Goal: Task Accomplishment & Management: Use online tool/utility

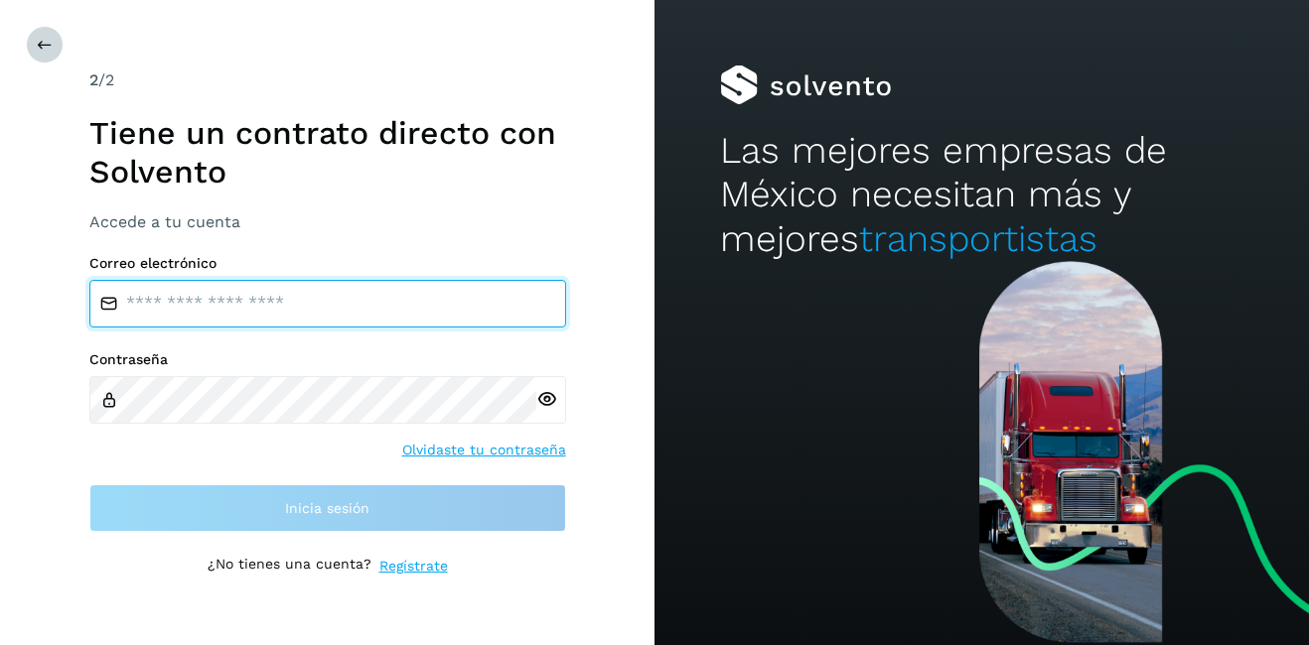
type input "**********"
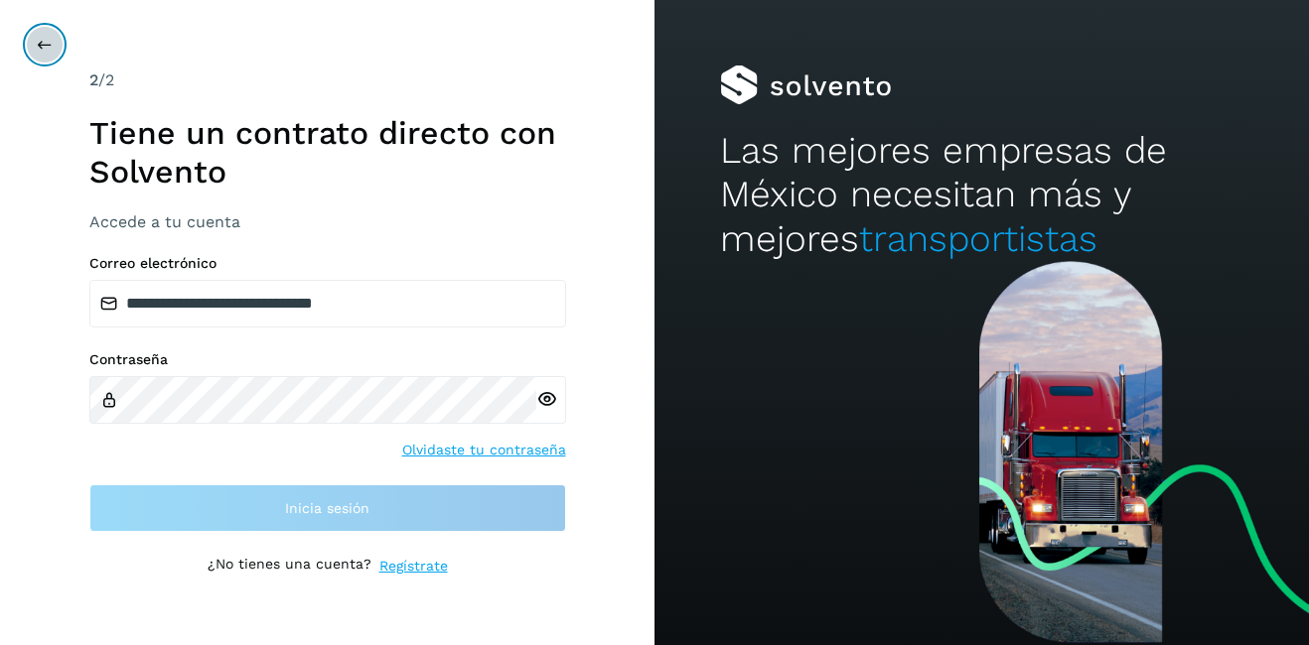
click at [39, 39] on icon at bounding box center [45, 45] width 16 height 16
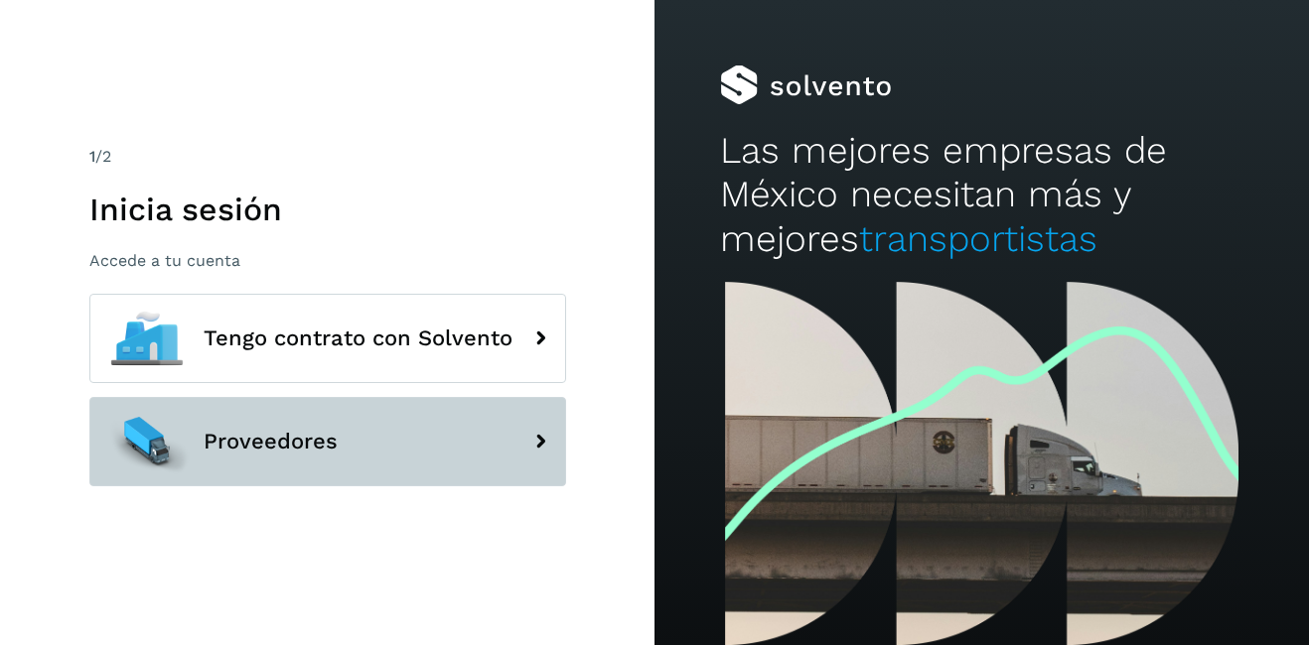
click at [283, 443] on span "Proveedores" at bounding box center [271, 442] width 134 height 24
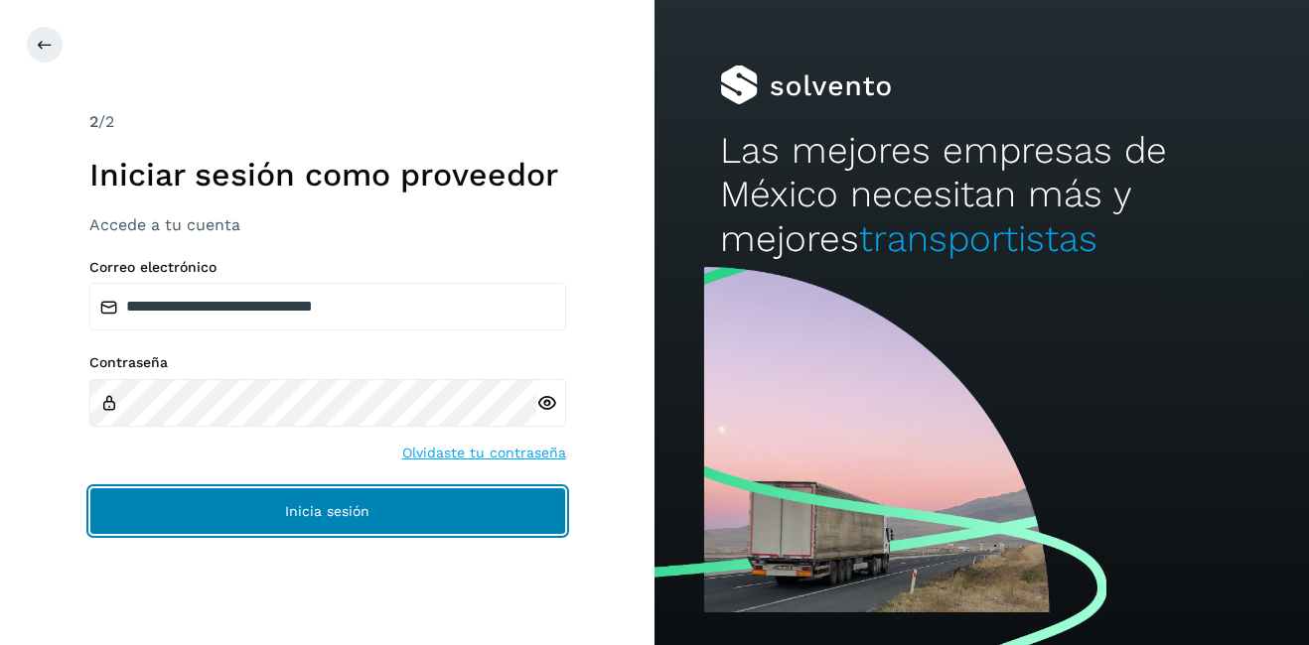
click at [435, 505] on button "Inicia sesión" at bounding box center [327, 512] width 477 height 48
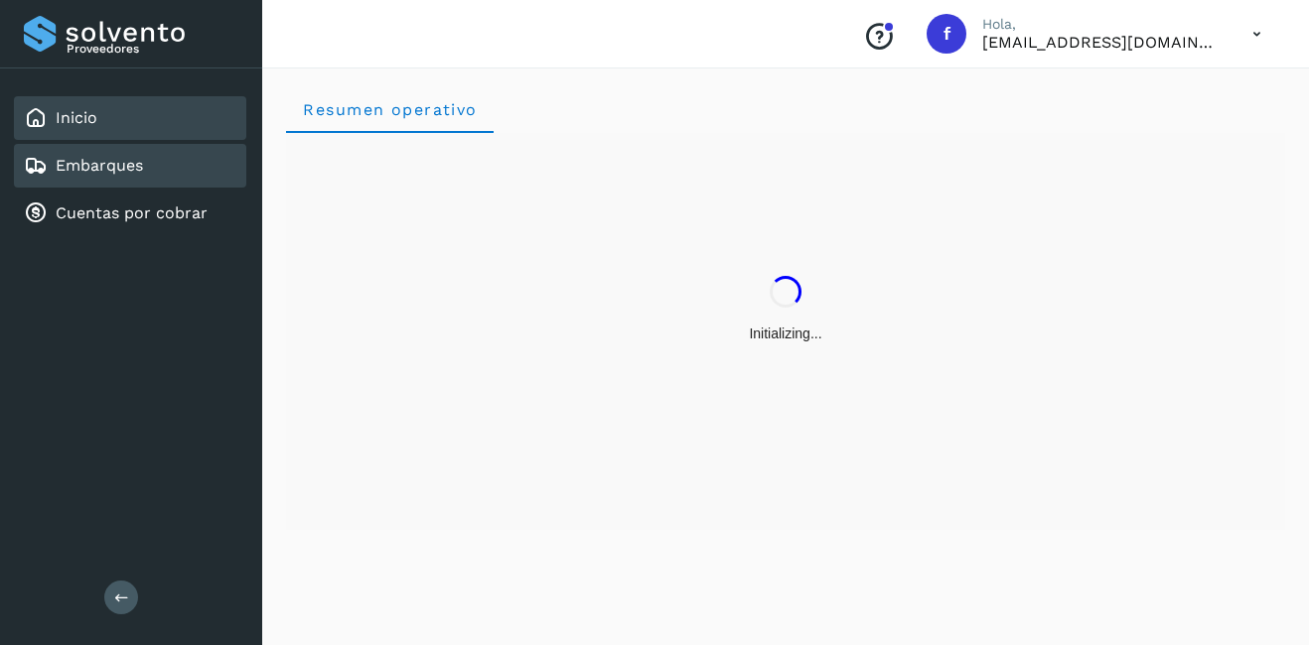
click at [95, 160] on link "Embarques" at bounding box center [99, 165] width 87 height 19
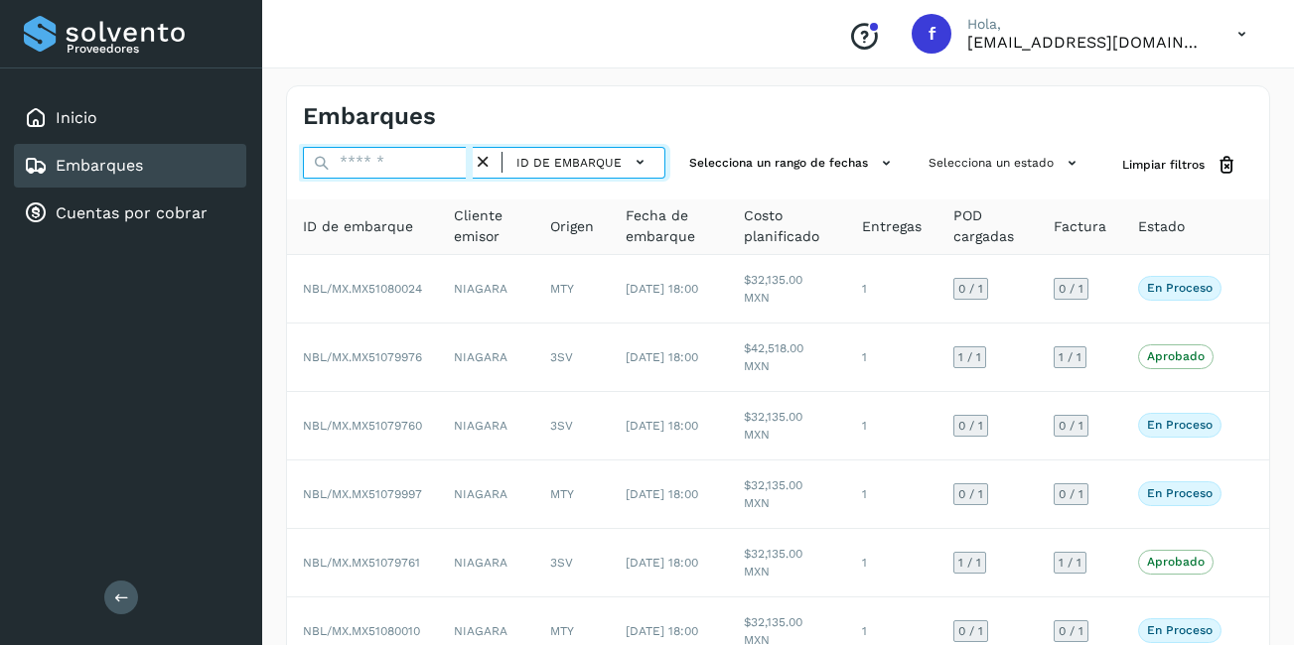
click at [365, 171] on input "text" at bounding box center [388, 163] width 170 height 32
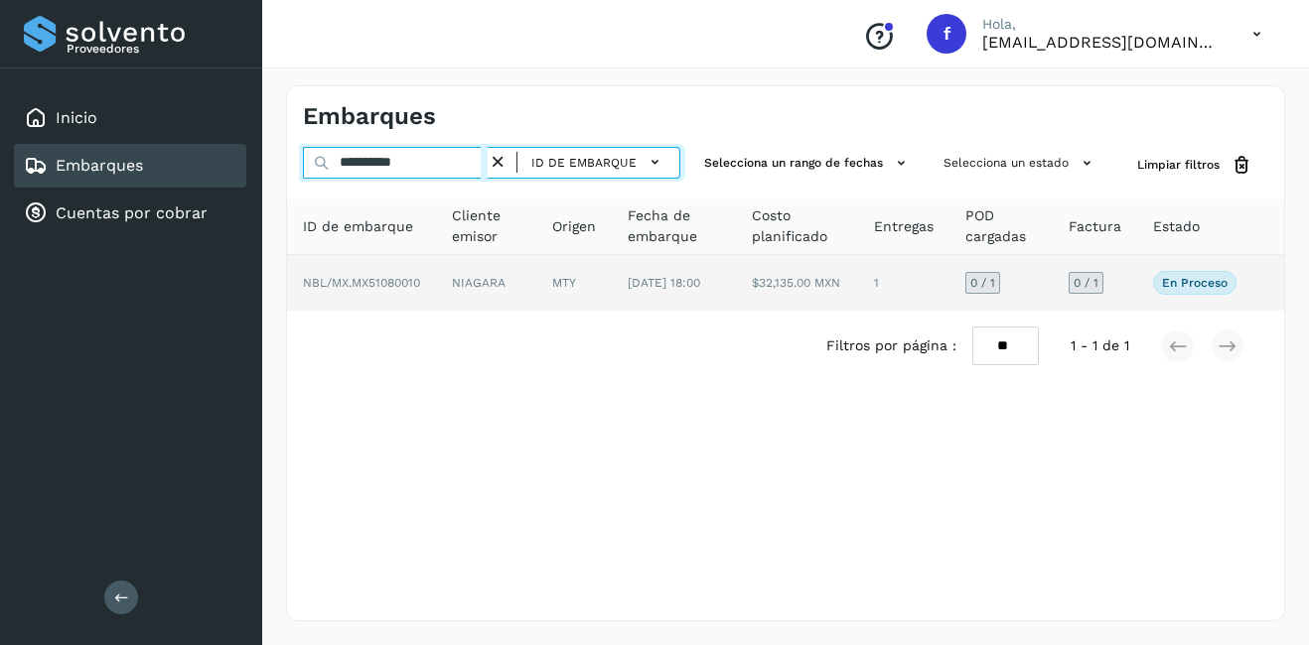
type input "**********"
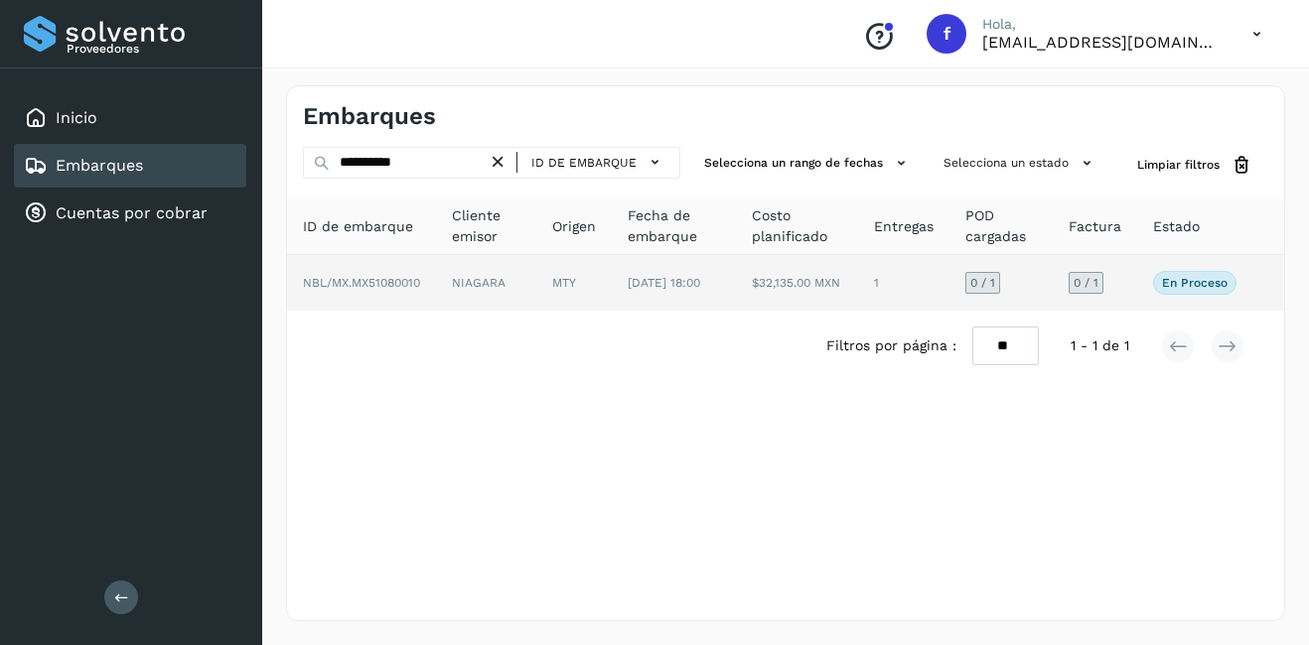
click at [666, 284] on span "[DATE] 18:00" at bounding box center [663, 283] width 72 height 14
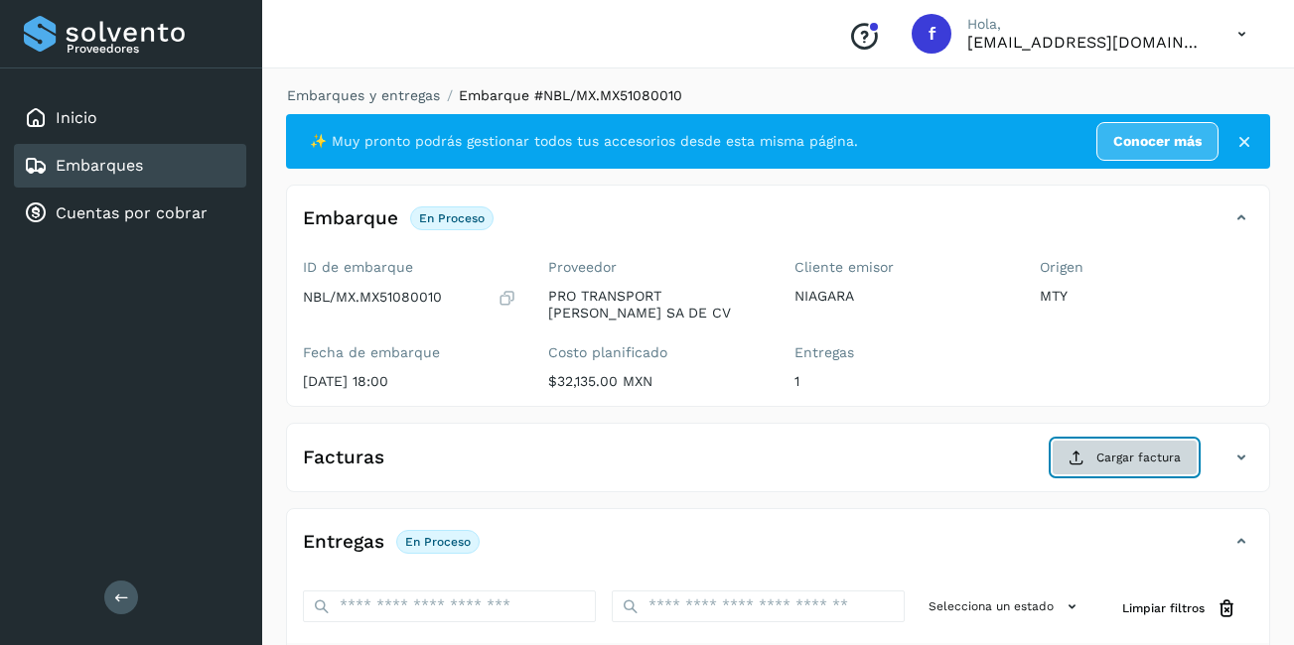
click at [1110, 467] on button "Cargar factura" at bounding box center [1124, 458] width 146 height 36
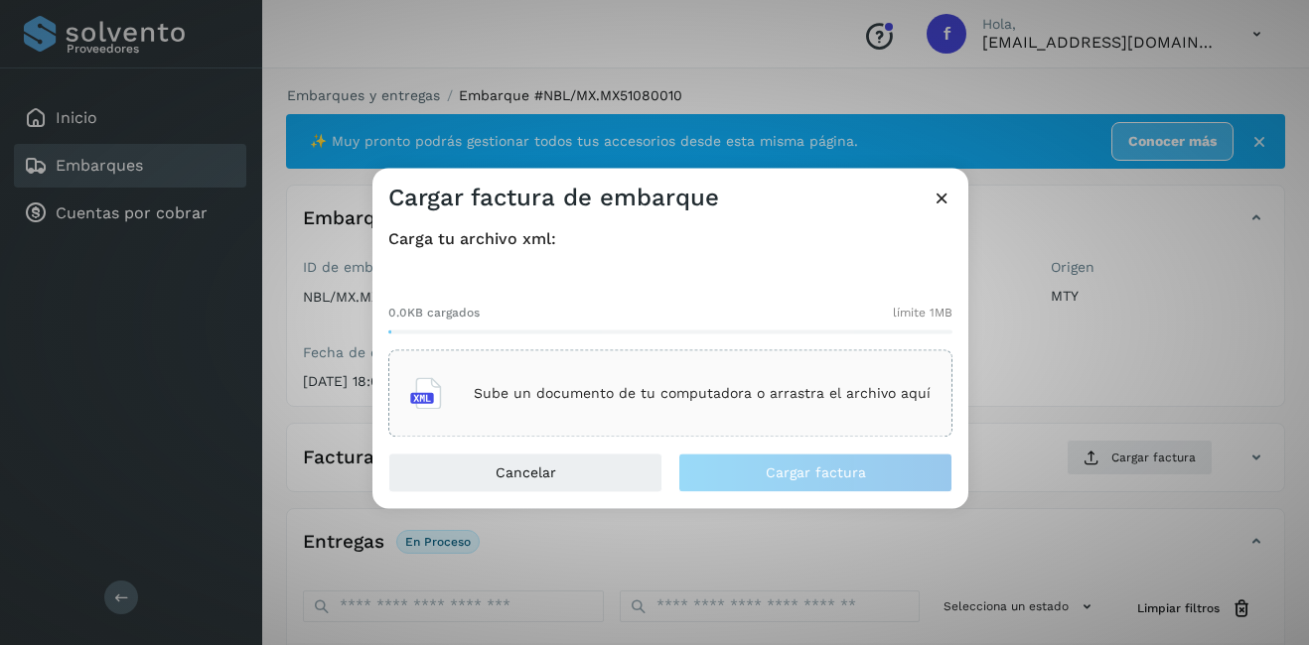
click at [643, 379] on div "Sube un documento de tu computadora o arrastra el archivo aquí" at bounding box center [670, 394] width 520 height 54
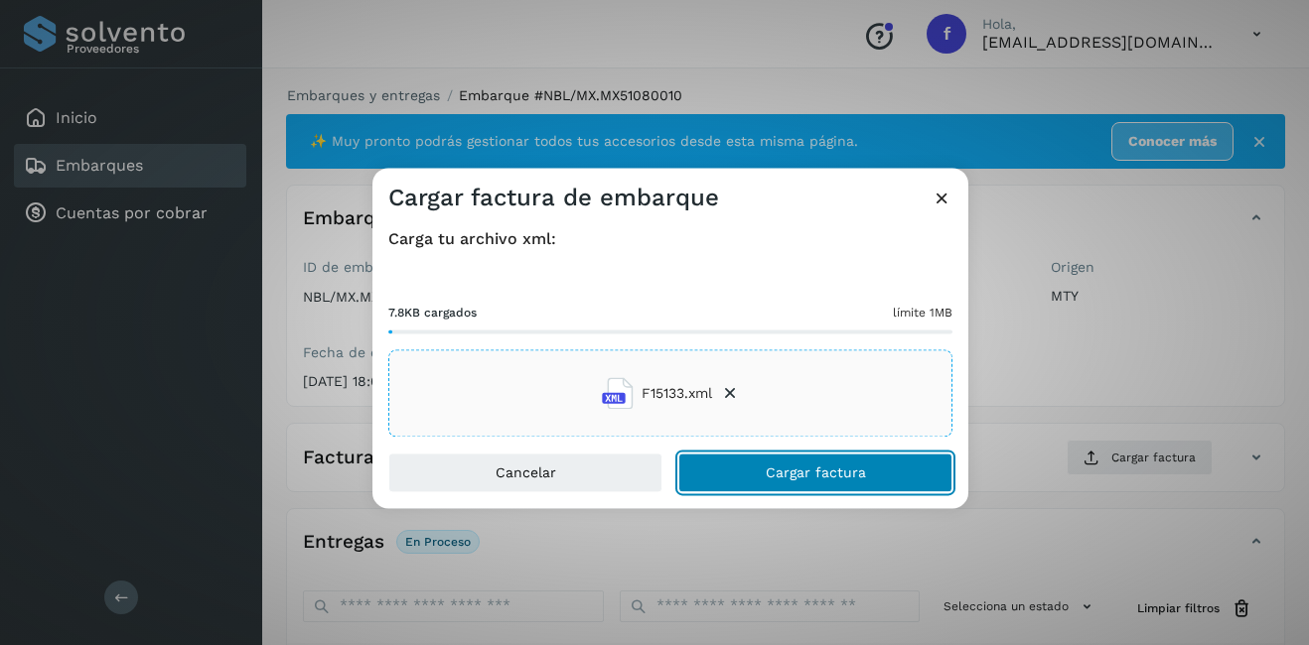
drag, startPoint x: 897, startPoint y: 465, endPoint x: 909, endPoint y: 469, distance: 13.5
click at [897, 466] on button "Cargar factura" at bounding box center [815, 474] width 274 height 40
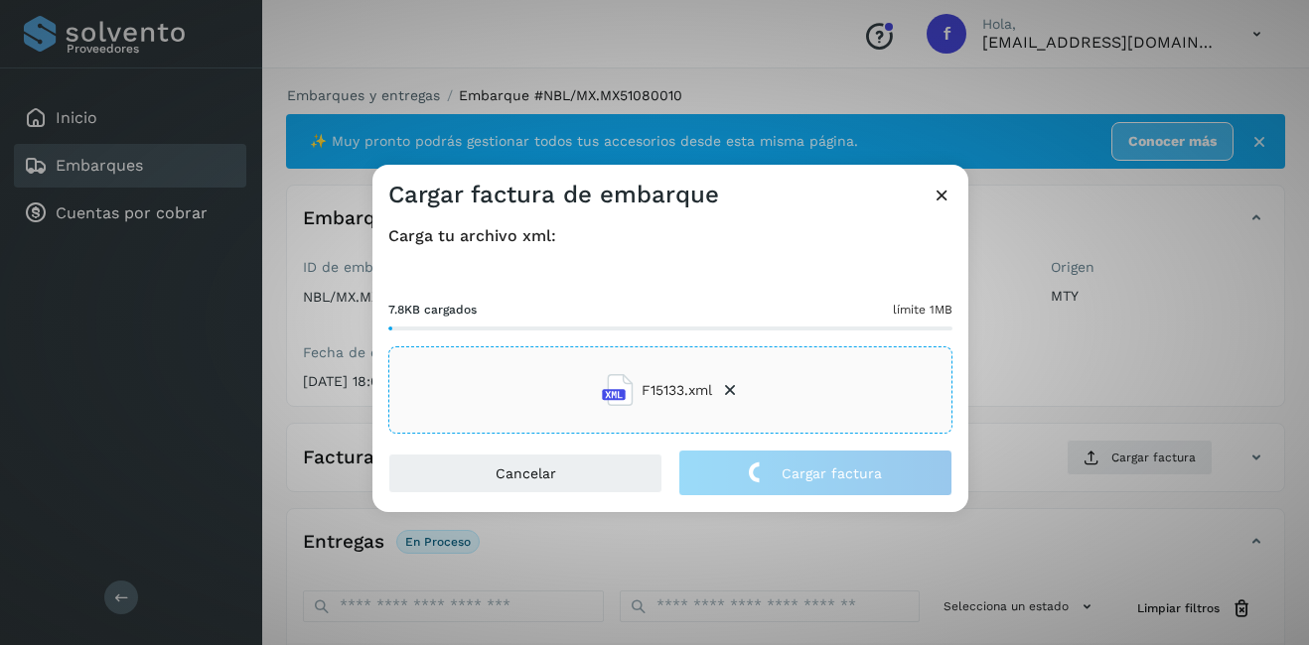
click at [1035, 414] on div "Cargar factura de embarque Carga tu archivo xml: 7.8KB cargados límite 1MB F151…" at bounding box center [654, 322] width 1309 height 645
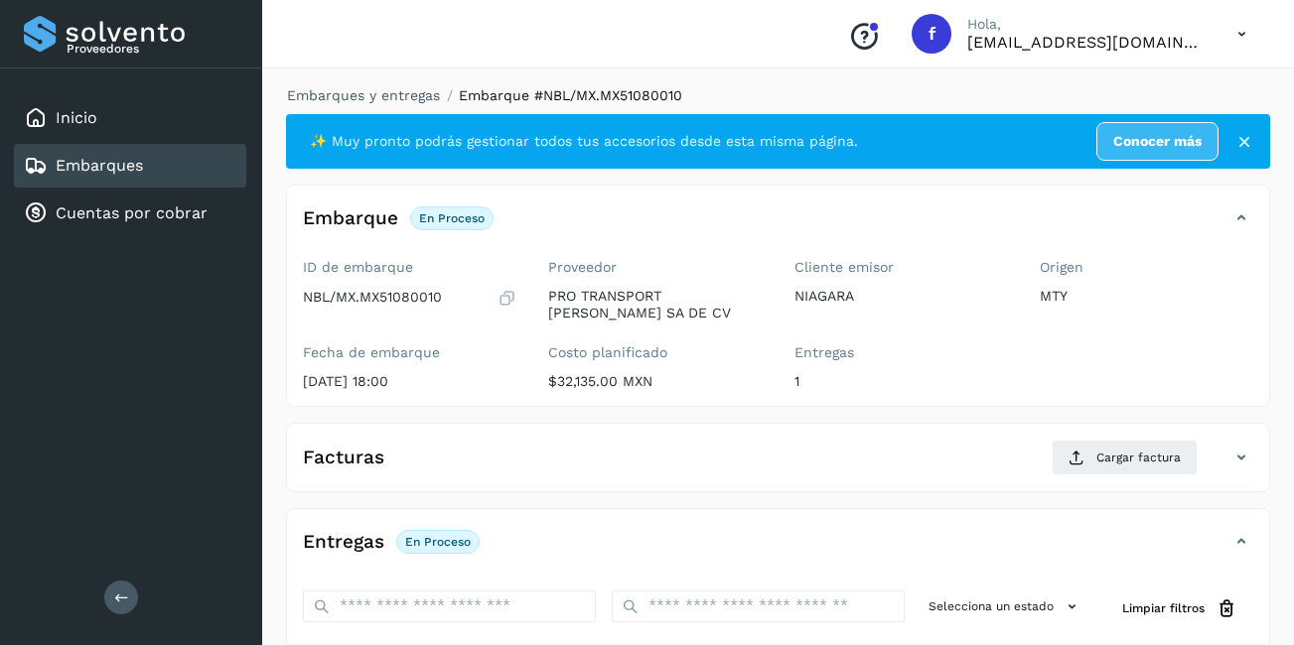
scroll to position [314, 0]
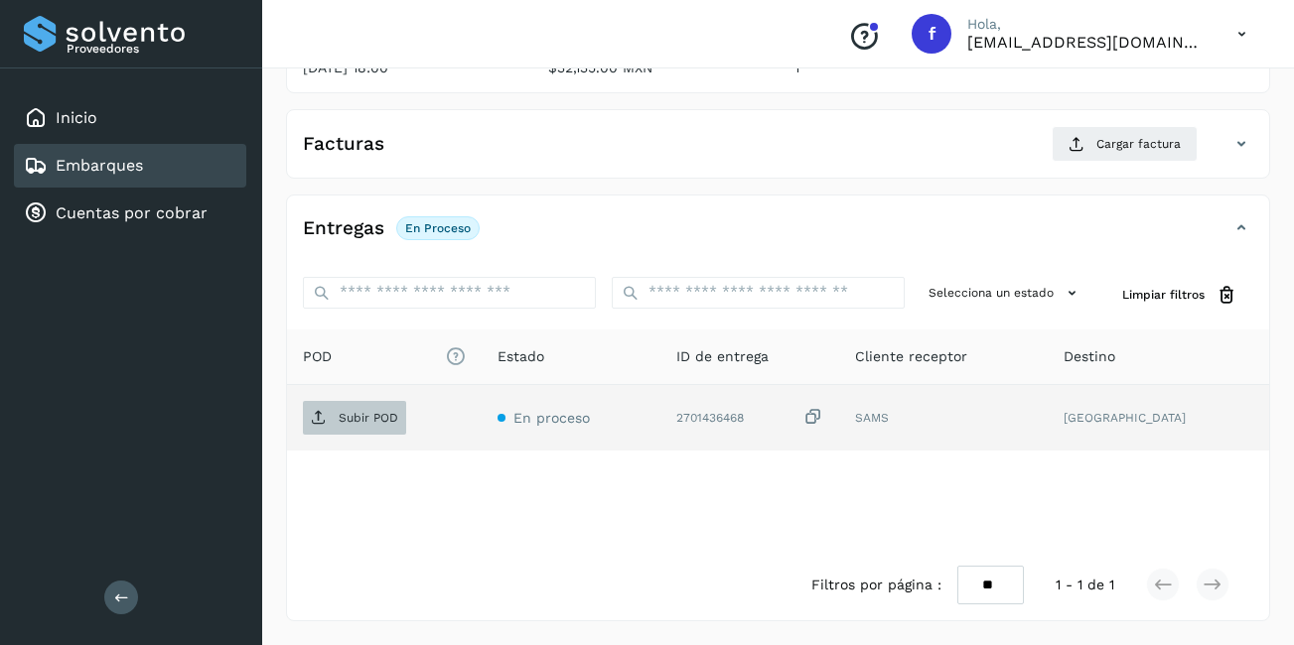
click at [346, 429] on span "Subir POD" at bounding box center [354, 418] width 103 height 32
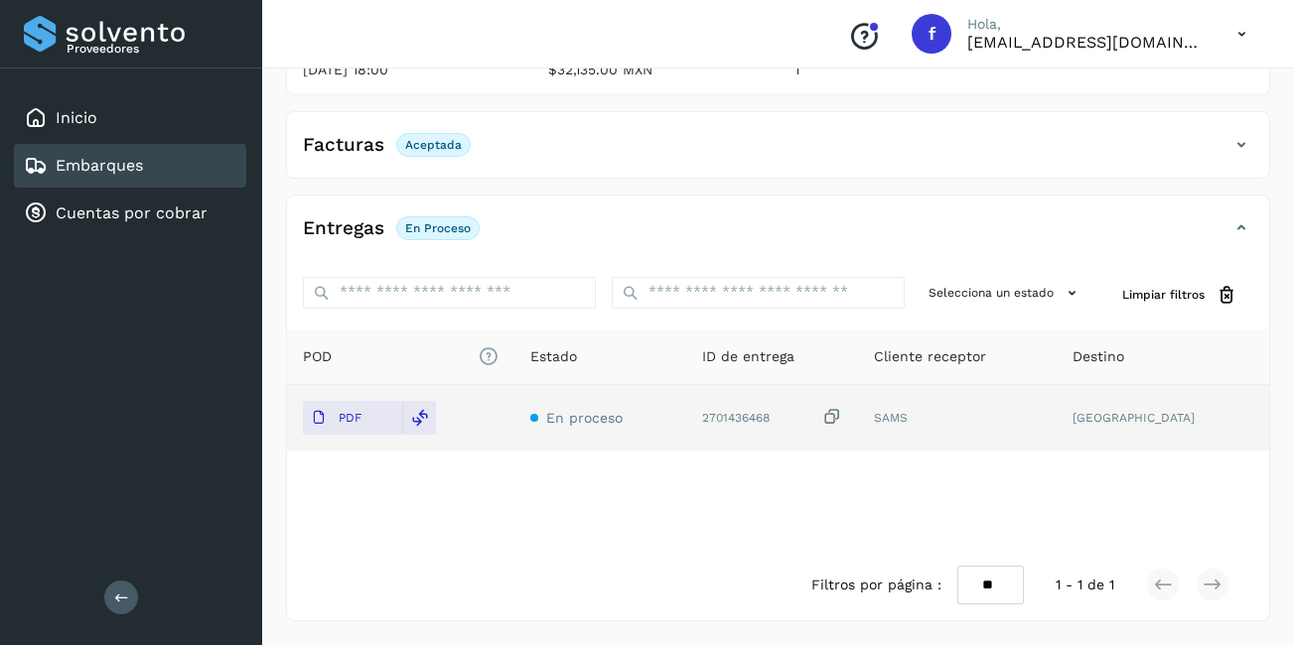
scroll to position [0, 0]
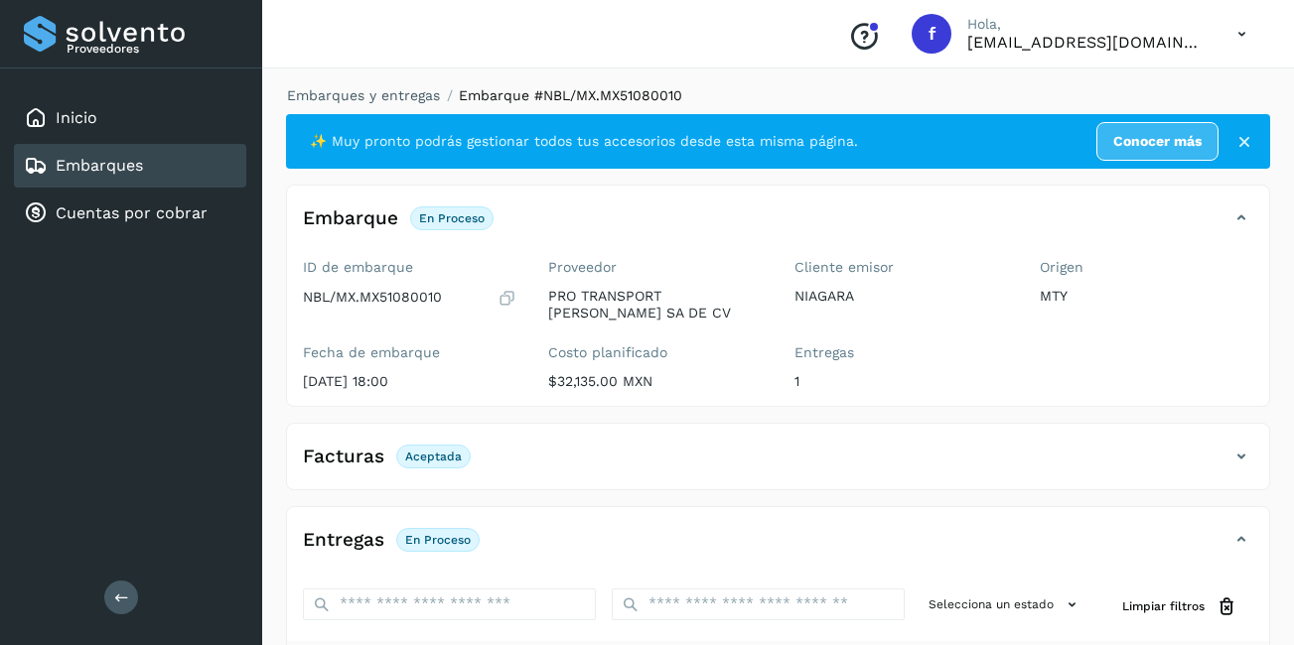
click at [147, 155] on div "Embarques" at bounding box center [130, 166] width 232 height 44
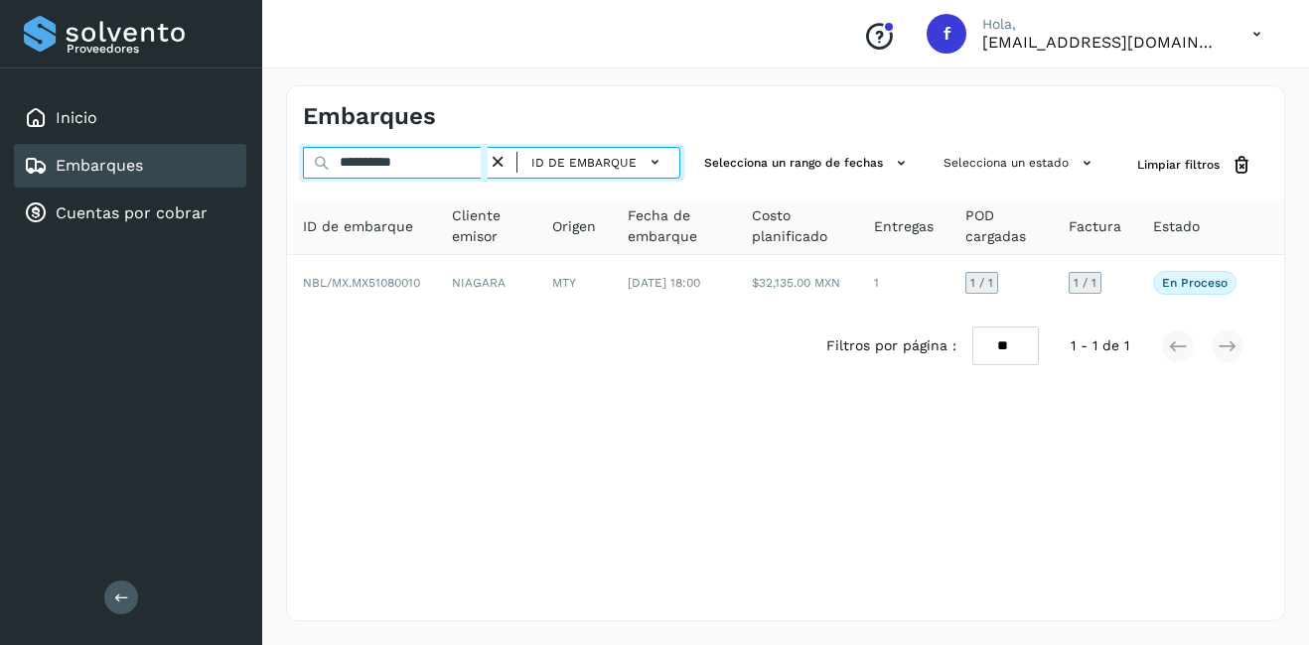
drag, startPoint x: 433, startPoint y: 163, endPoint x: 297, endPoint y: 170, distance: 136.2
click at [312, 169] on input "**********" at bounding box center [395, 163] width 185 height 32
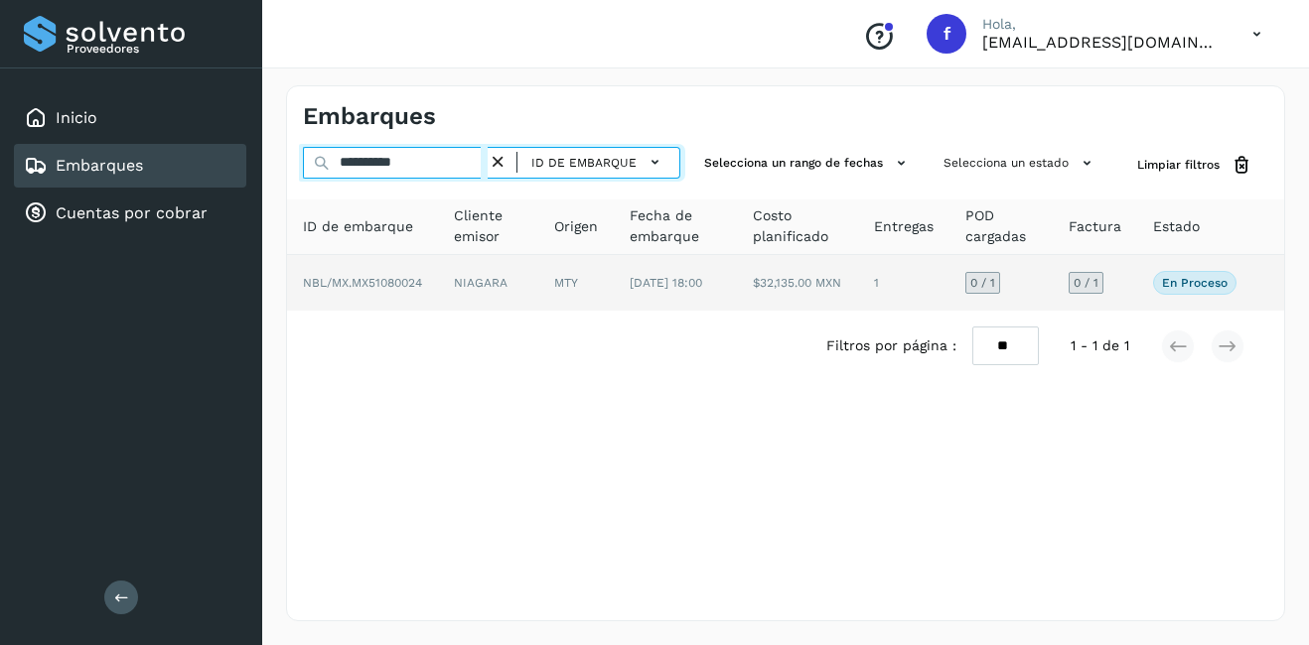
type input "**********"
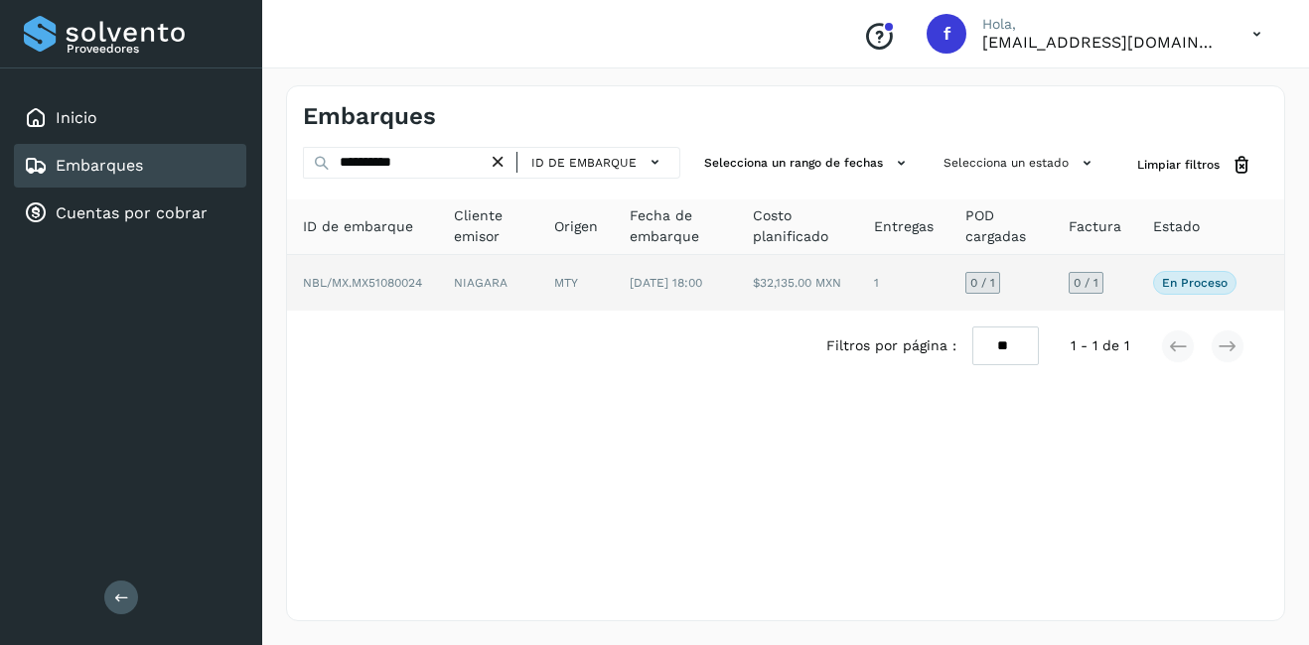
click at [501, 286] on td "NIAGARA" at bounding box center [488, 283] width 100 height 56
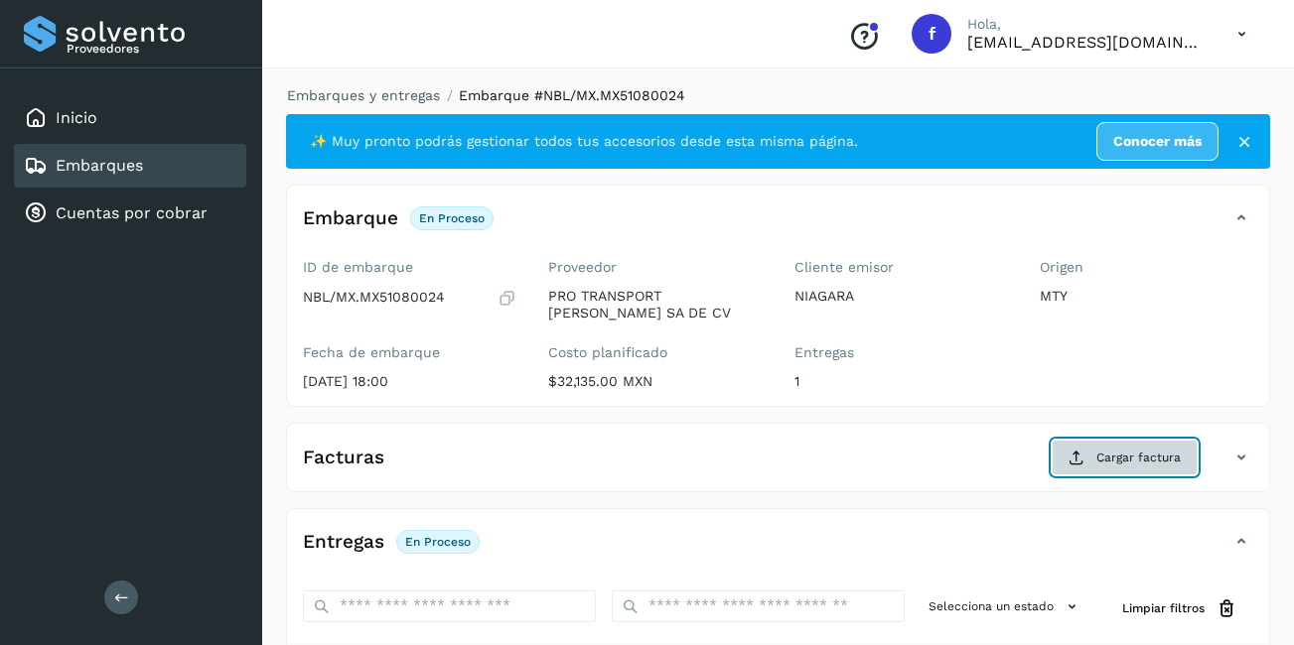
click at [1124, 462] on span "Cargar factura" at bounding box center [1138, 458] width 84 height 18
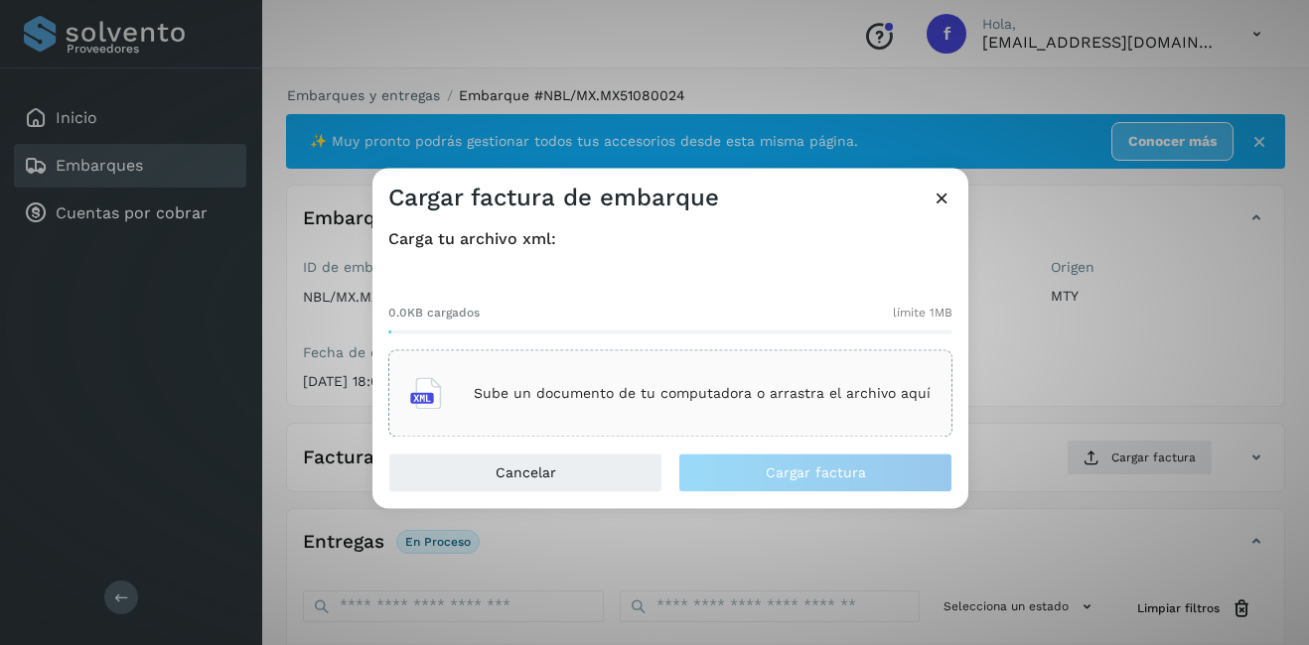
click at [545, 407] on div "Sube un documento de tu computadora o arrastra el archivo aquí" at bounding box center [670, 394] width 520 height 54
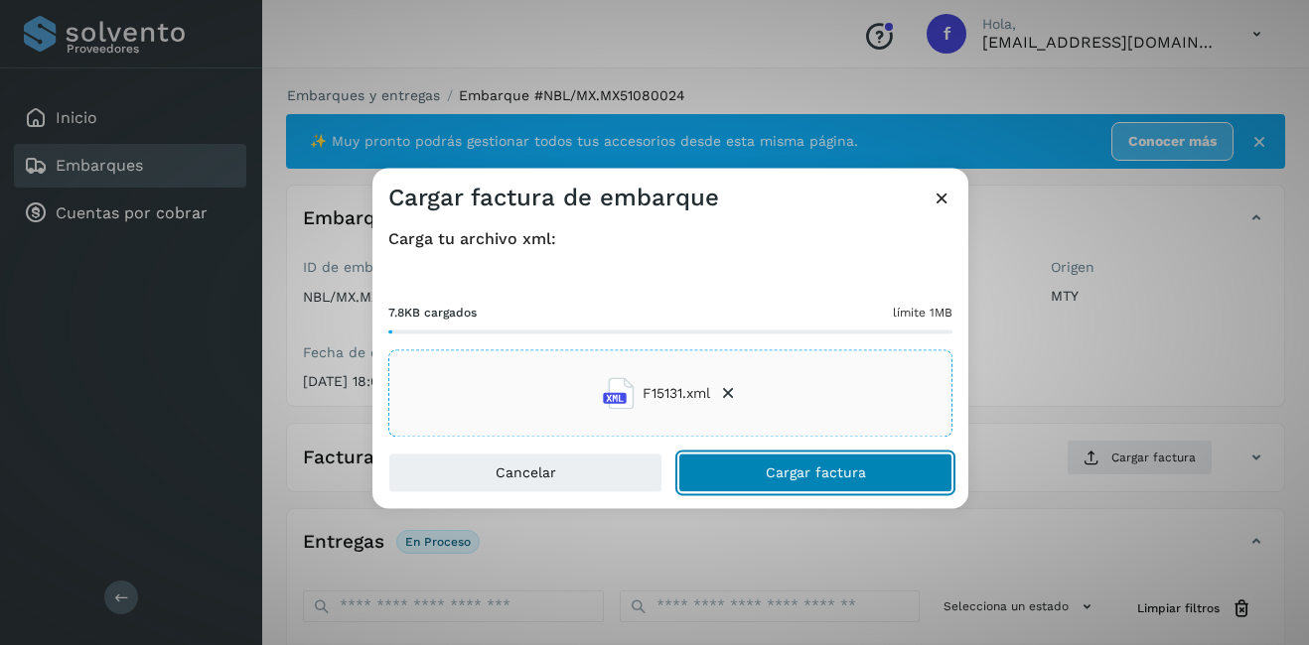
click at [758, 479] on button "Cargar factura" at bounding box center [815, 474] width 274 height 40
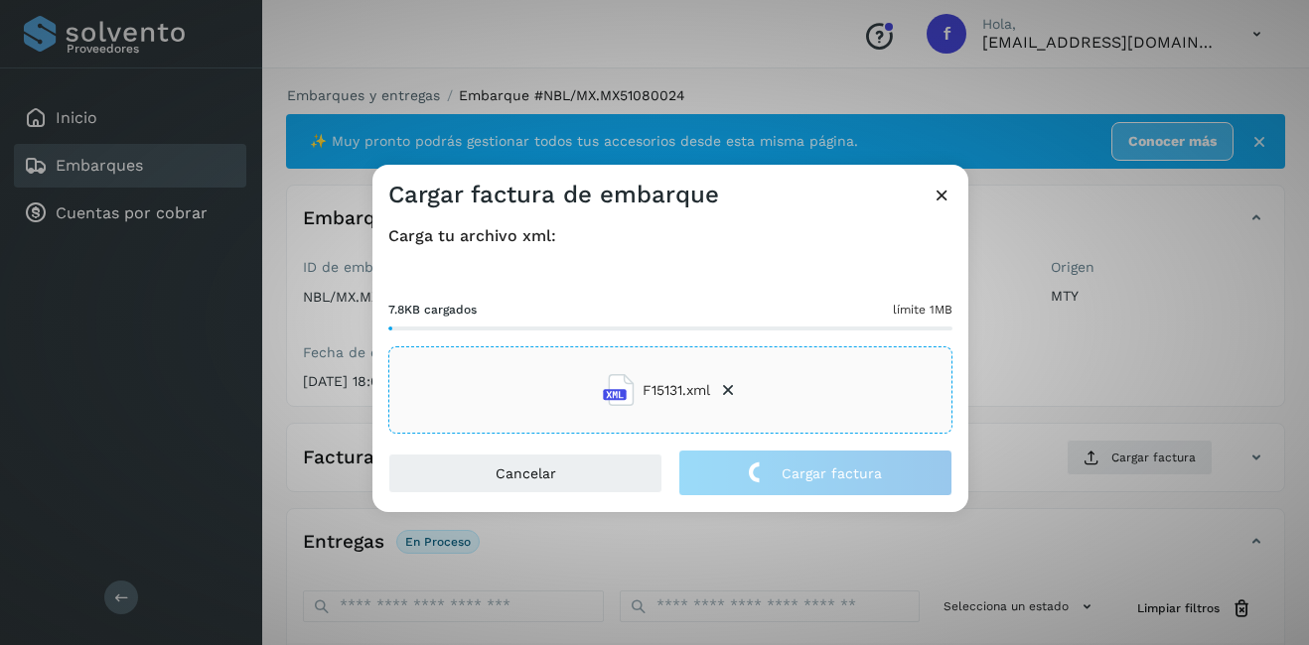
click at [1171, 343] on div "Cargar factura de embarque Carga tu archivo xml: 7.8KB cargados límite 1MB F151…" at bounding box center [654, 322] width 1309 height 645
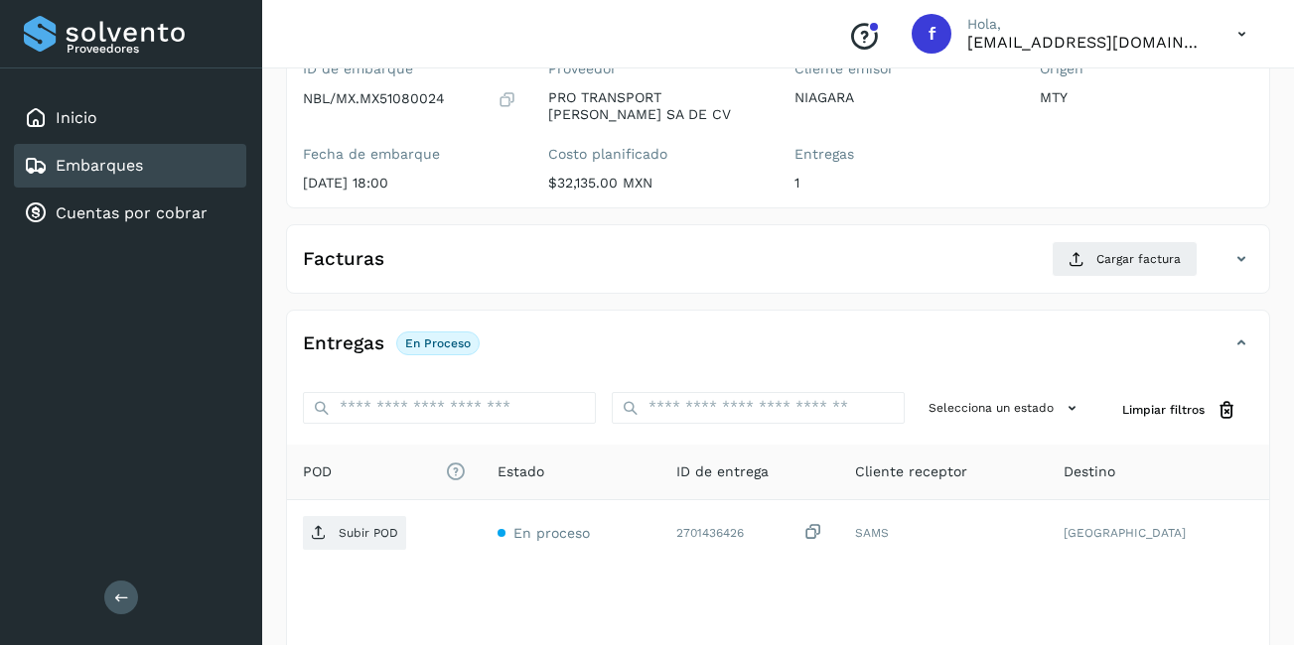
scroll to position [314, 0]
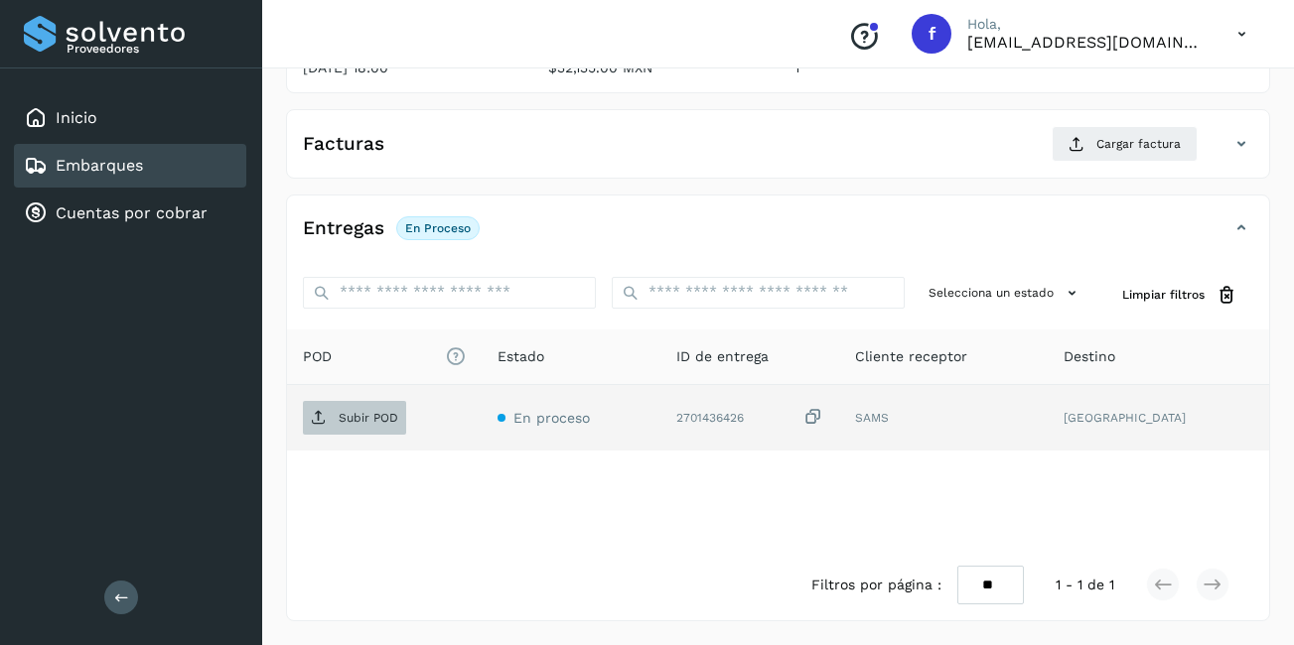
click at [336, 424] on span "Subir POD" at bounding box center [354, 418] width 103 height 32
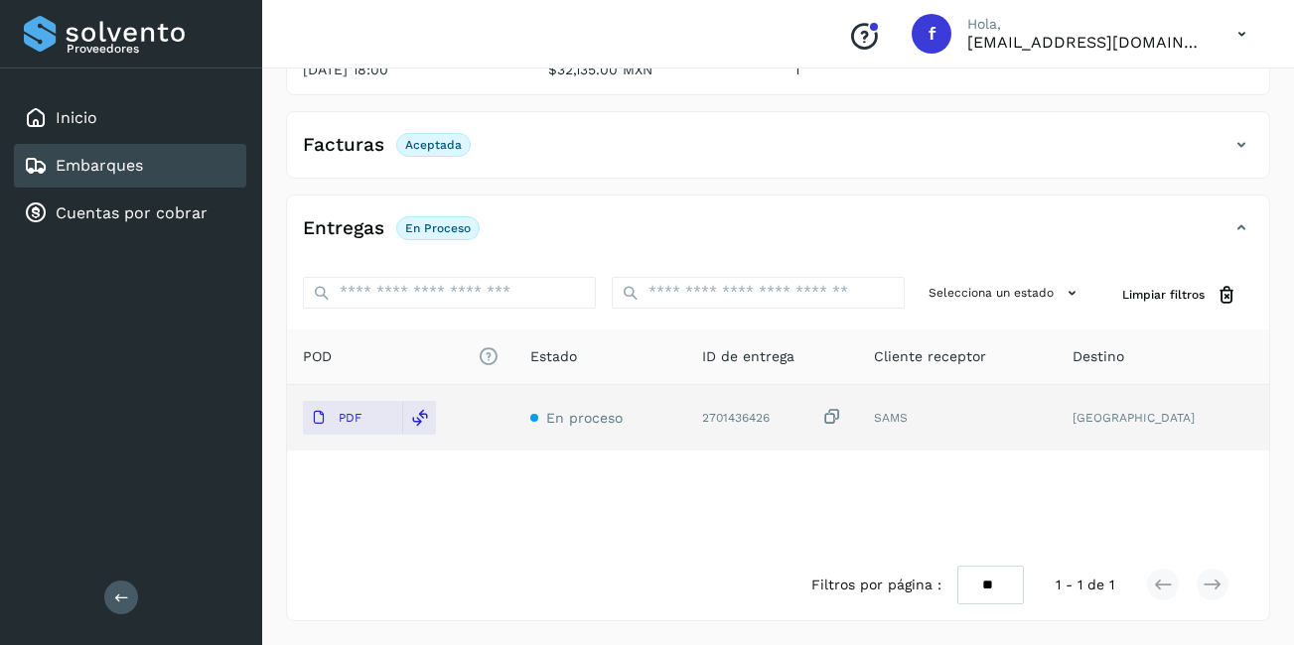
scroll to position [312, 0]
click at [176, 171] on div "Embarques" at bounding box center [130, 166] width 232 height 44
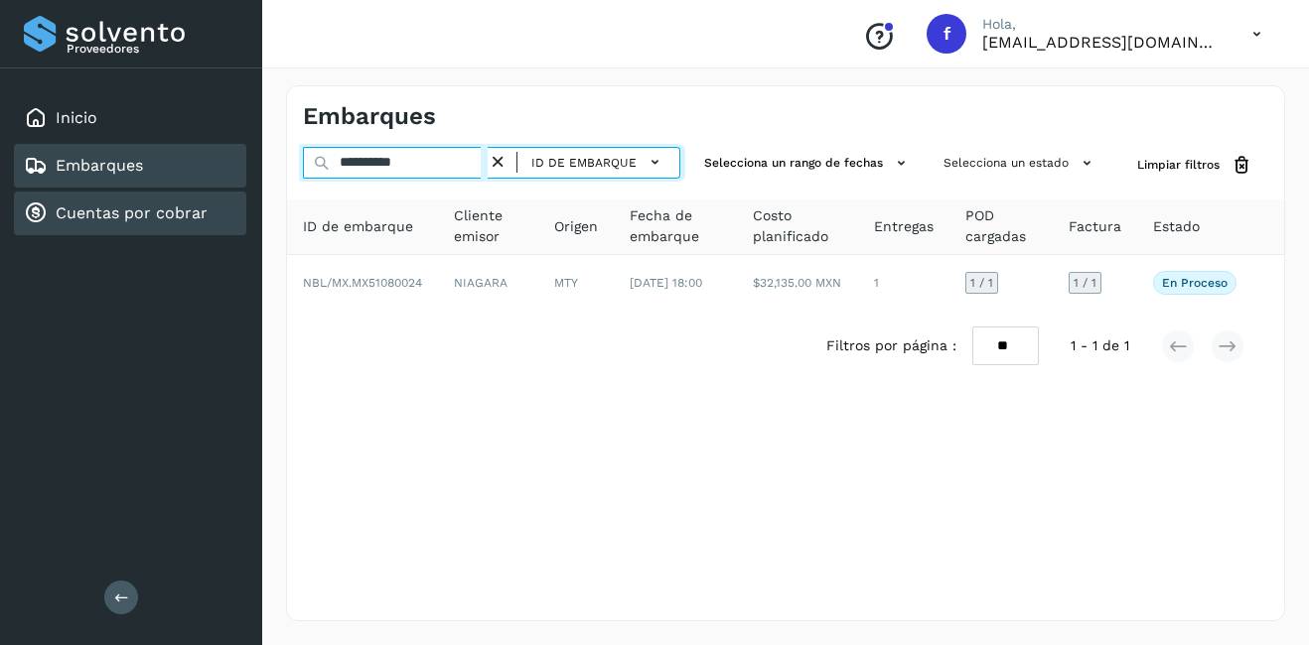
drag, startPoint x: 370, startPoint y: 168, endPoint x: 210, endPoint y: 195, distance: 162.1
click at [210, 193] on div "**********" at bounding box center [654, 322] width 1309 height 645
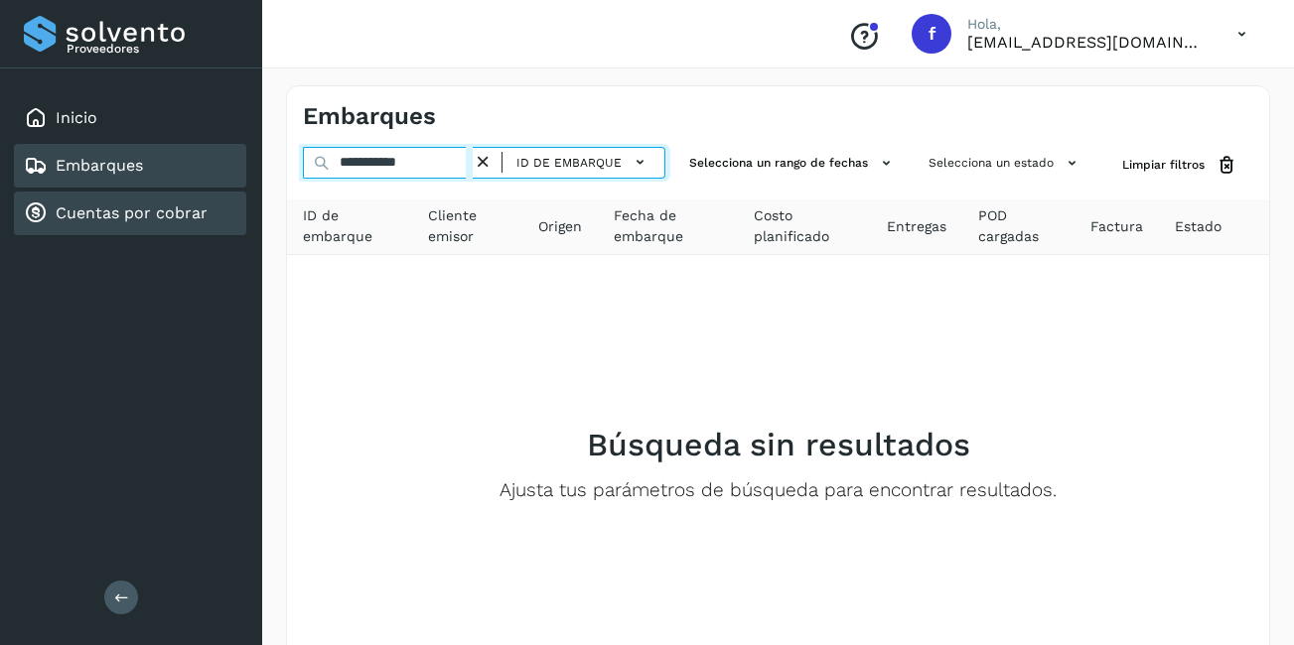
drag, startPoint x: 435, startPoint y: 164, endPoint x: 37, endPoint y: 224, distance: 402.7
click at [37, 212] on div "**********" at bounding box center [647, 384] width 1294 height 769
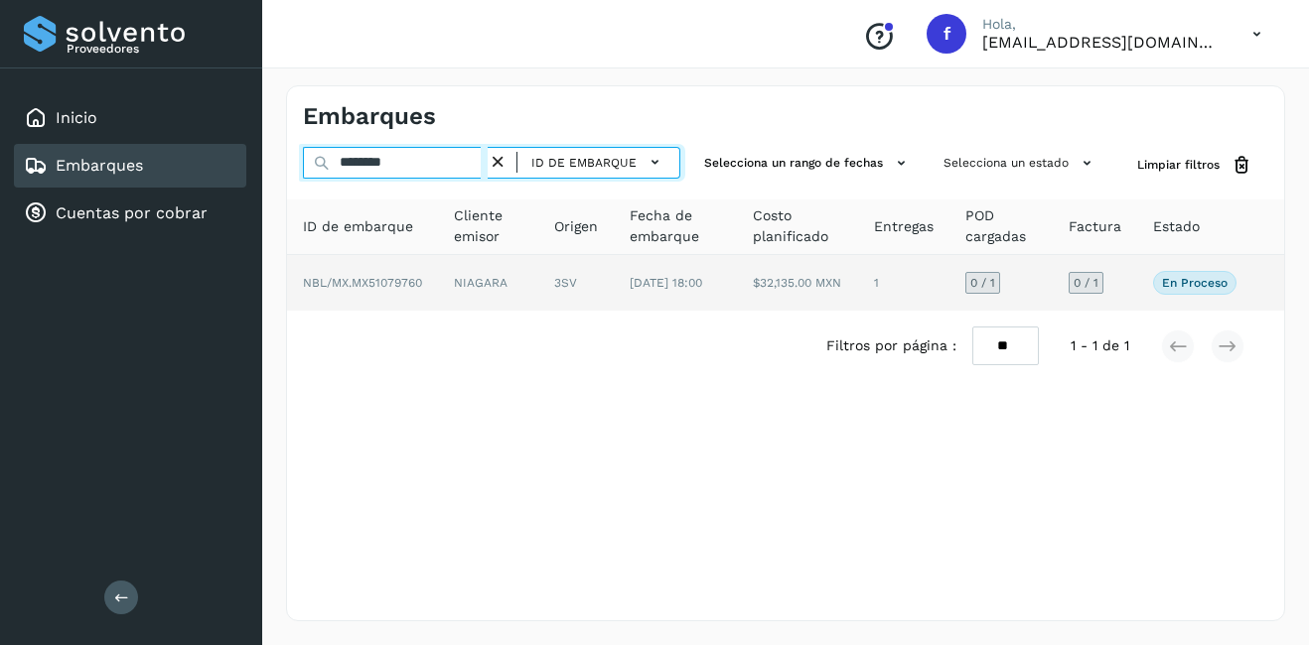
type input "********"
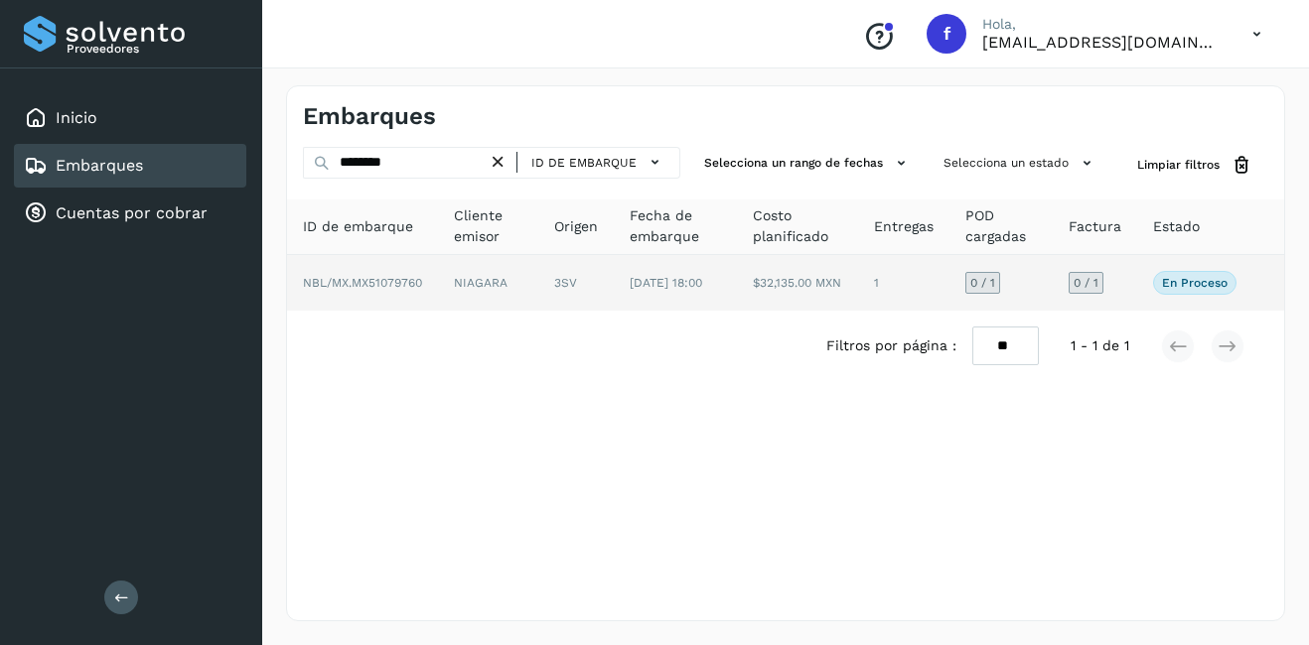
click at [509, 285] on td "NIAGARA" at bounding box center [488, 283] width 100 height 56
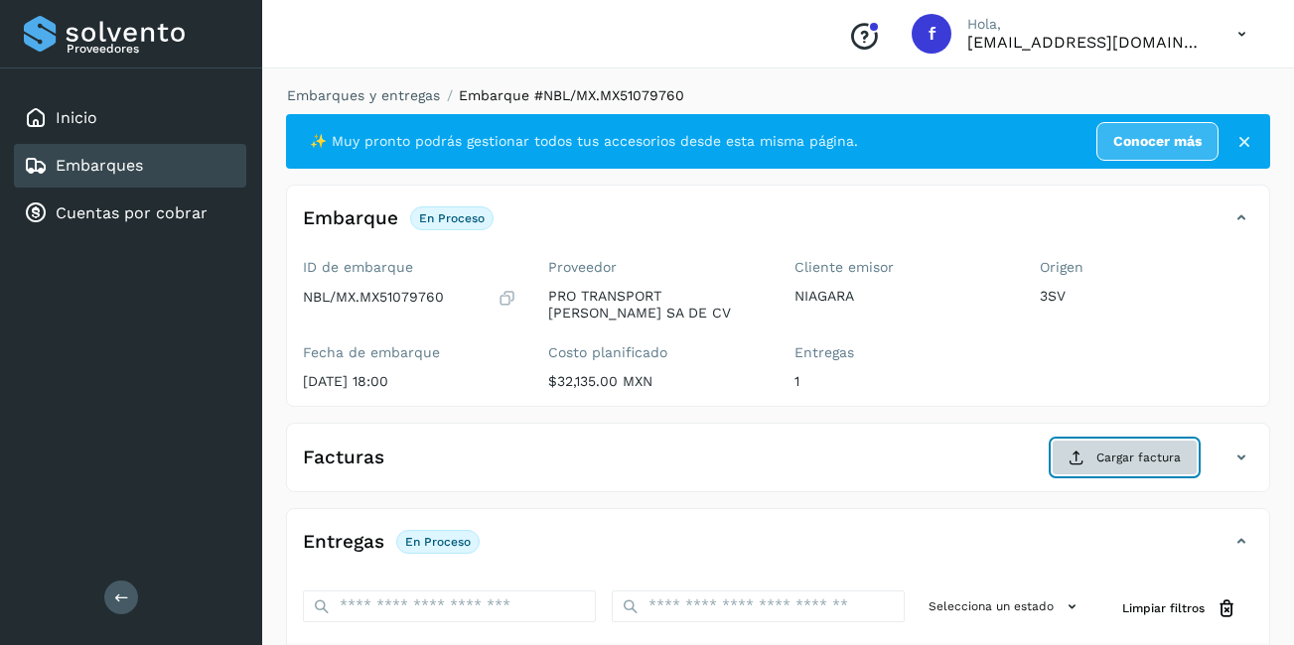
drag, startPoint x: 1122, startPoint y: 466, endPoint x: 592, endPoint y: 474, distance: 530.3
click at [592, 474] on div "Facturas Cargar factura" at bounding box center [758, 458] width 942 height 36
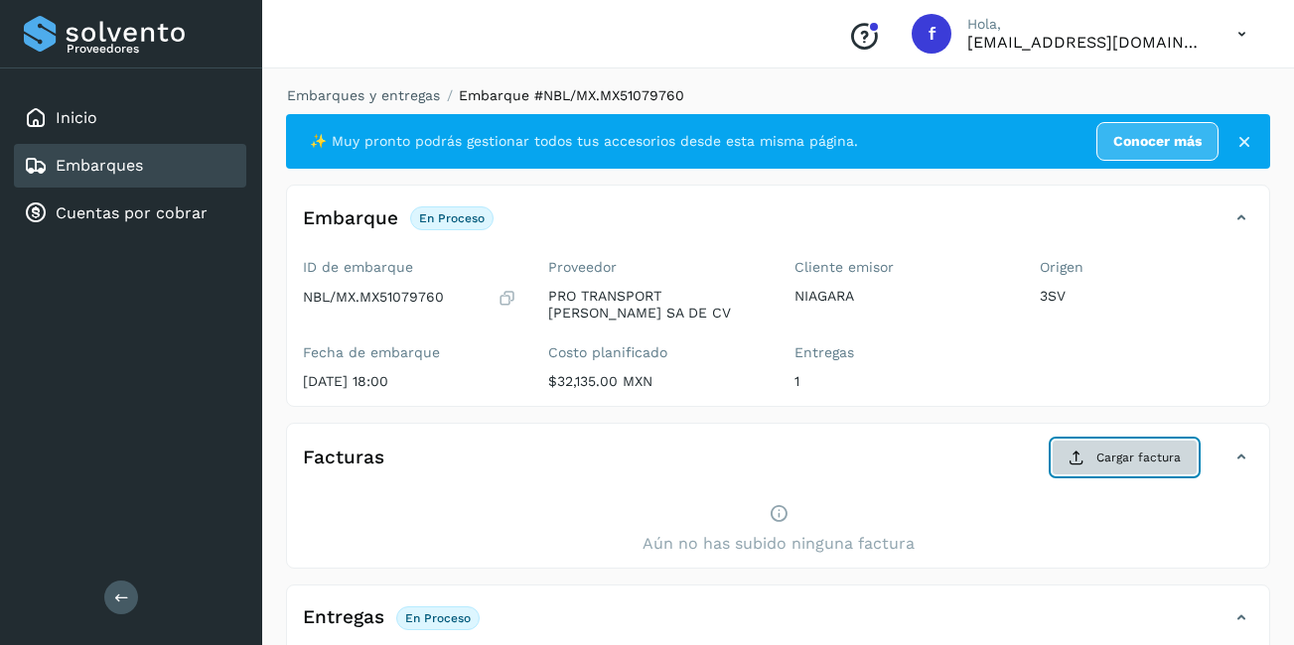
click at [1130, 464] on span "Cargar factura" at bounding box center [1138, 458] width 84 height 18
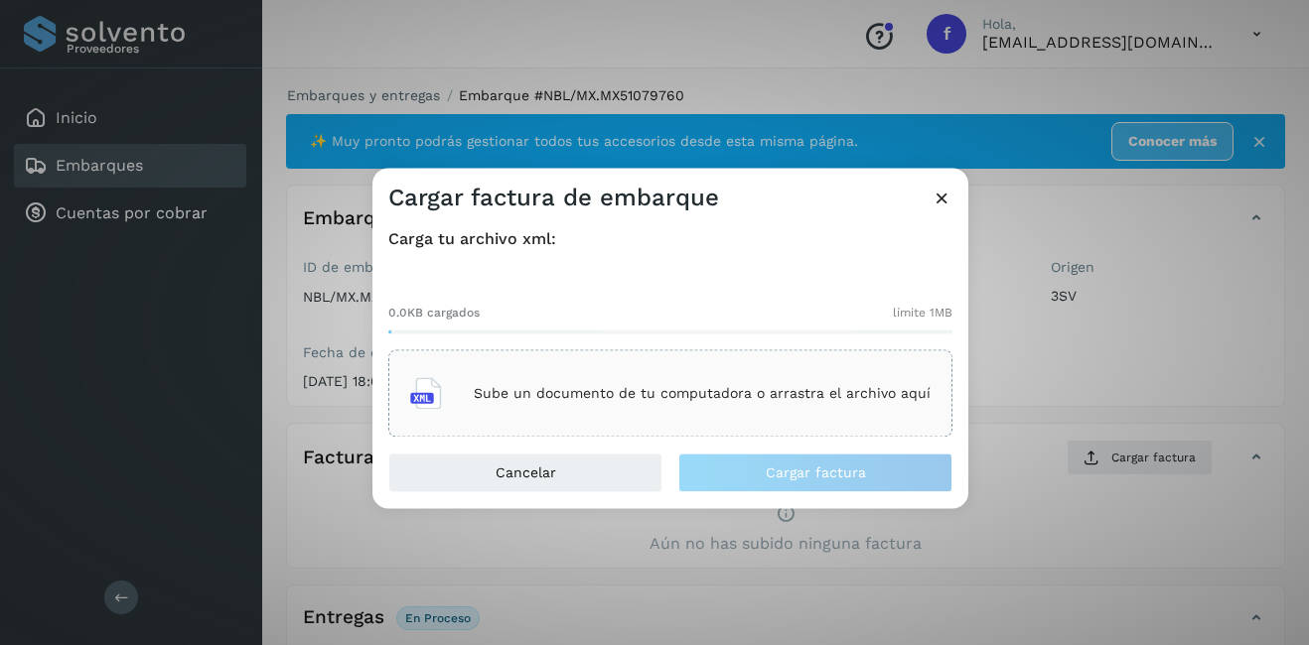
click at [600, 393] on p "Sube un documento de tu computadora o arrastra el archivo aquí" at bounding box center [702, 393] width 457 height 17
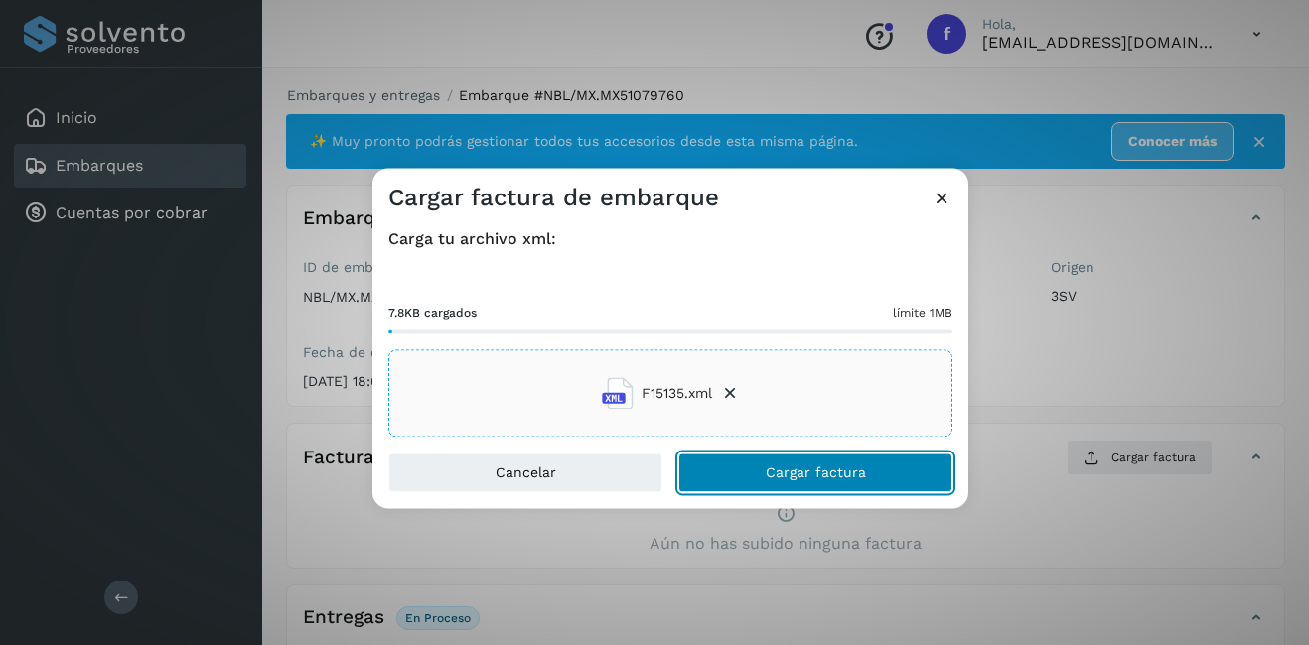
click at [835, 467] on span "Cargar factura" at bounding box center [816, 474] width 100 height 14
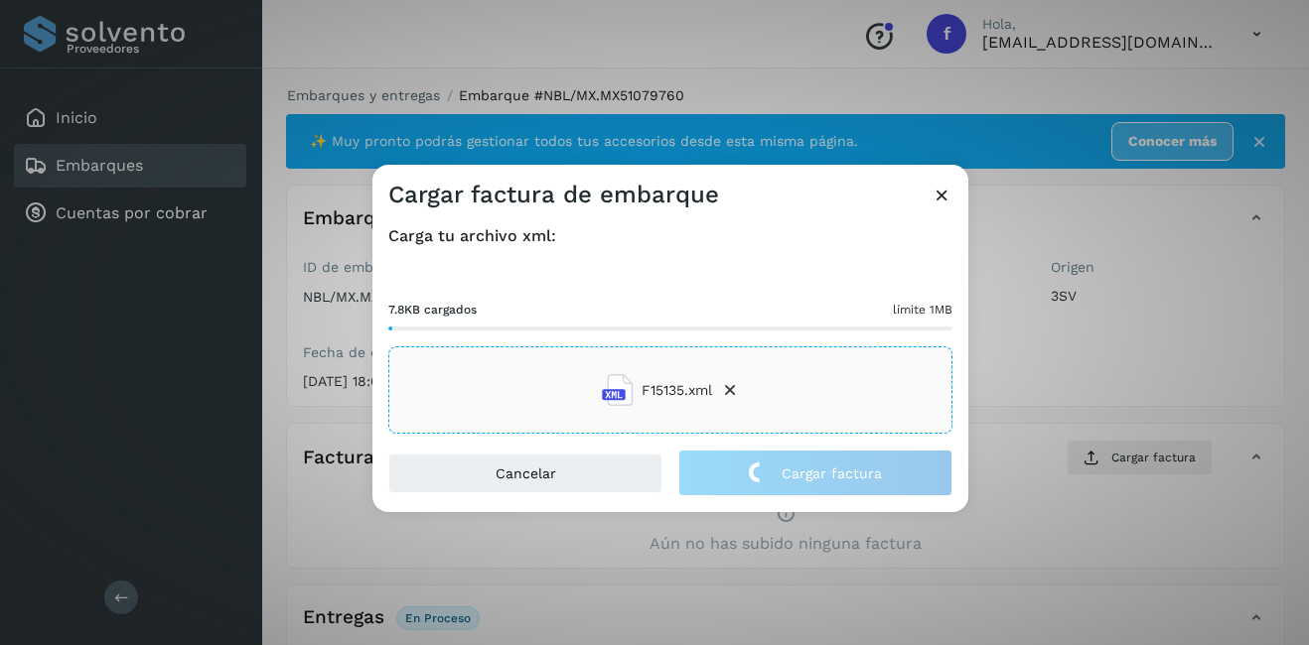
click at [1004, 363] on div "Cargar factura de embarque Carga tu archivo xml: 7.8KB cargados límite 1MB F151…" at bounding box center [654, 322] width 1309 height 645
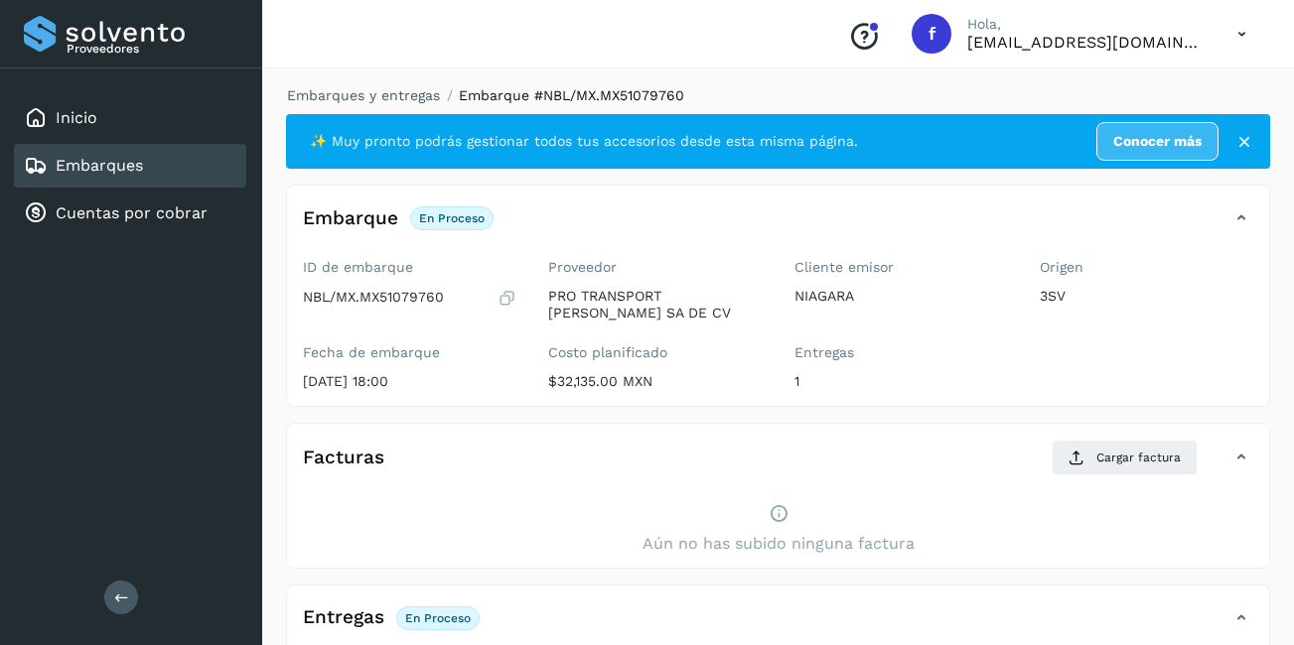
scroll to position [298, 0]
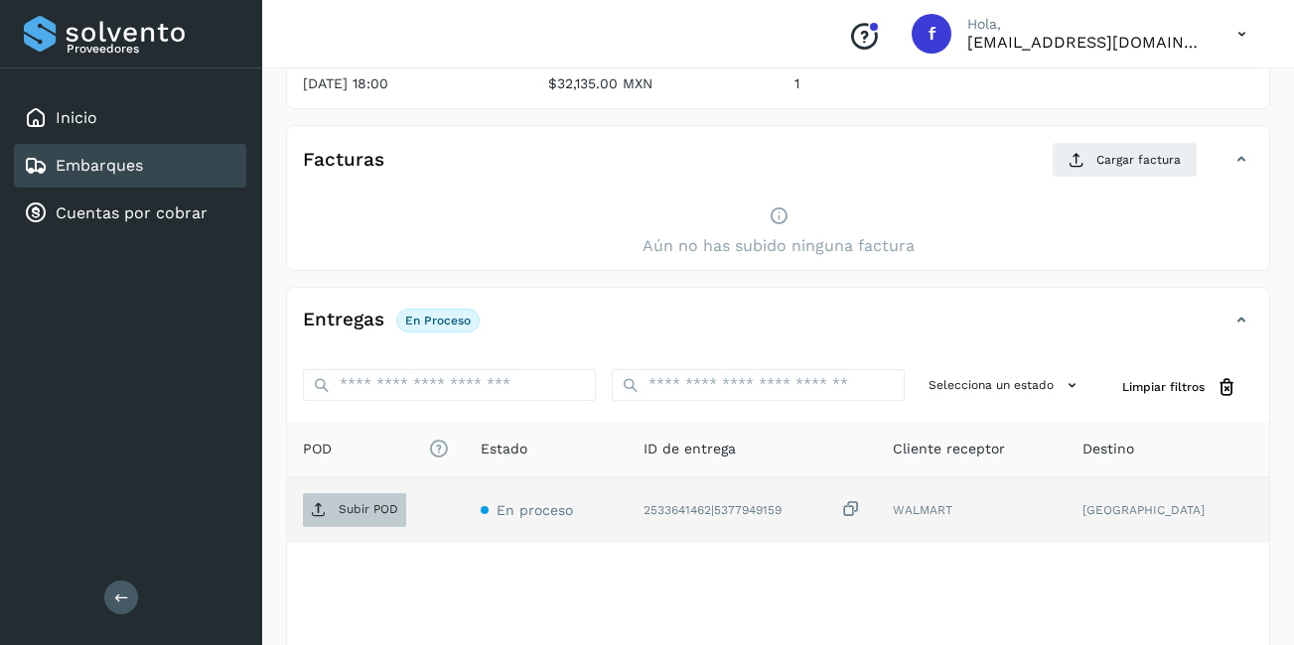
click at [397, 518] on span "Subir POD" at bounding box center [354, 510] width 103 height 32
